Goal: Task Accomplishment & Management: Complete application form

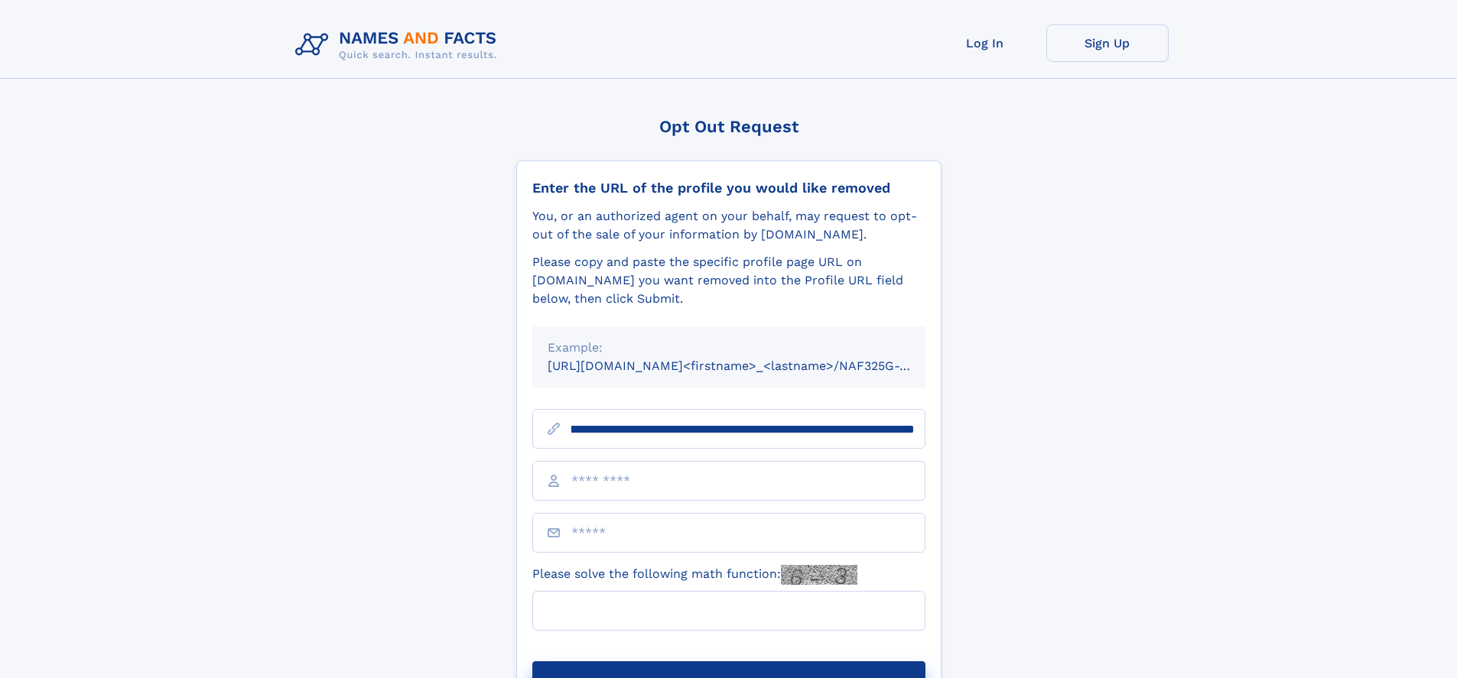
scroll to position [0, 179]
type input "**********"
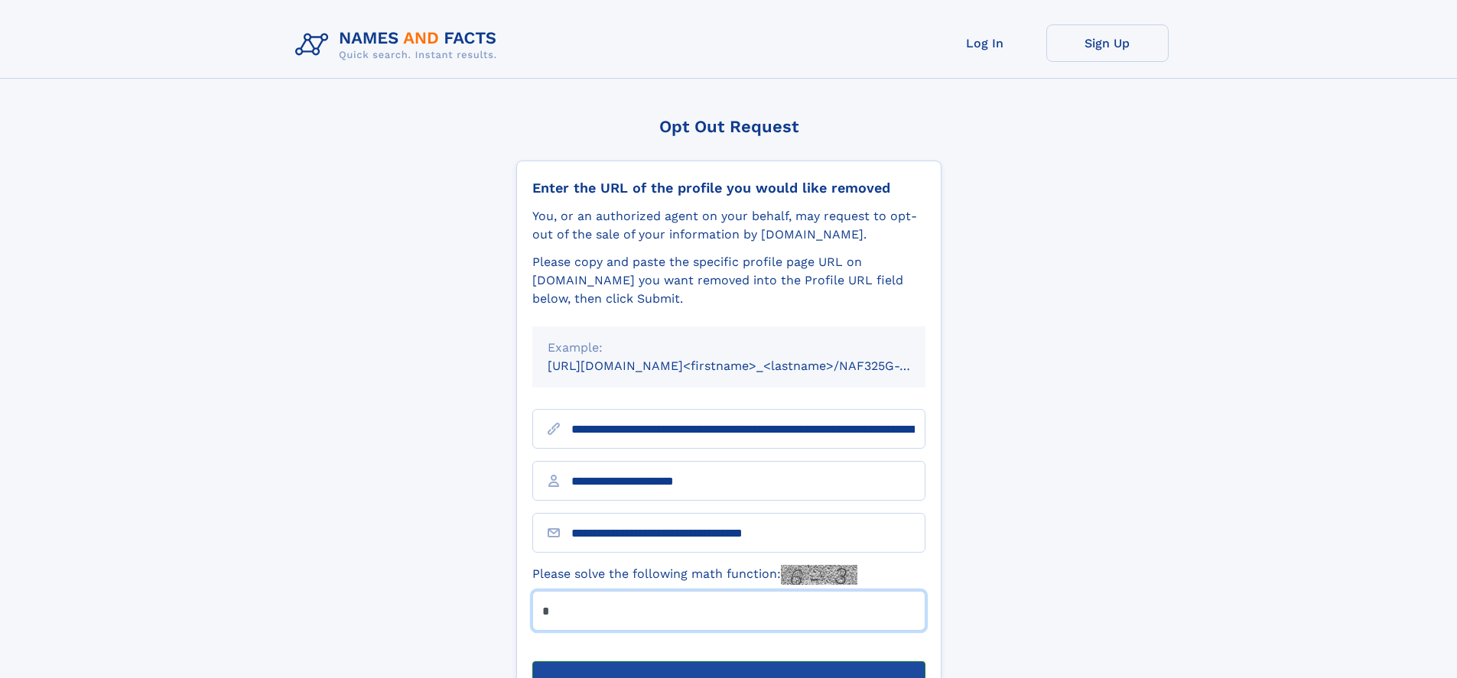
type input "*"
click at [728, 661] on button "Submit Opt Out Request" at bounding box center [728, 685] width 393 height 49
